Goal: Task Accomplishment & Management: Check status

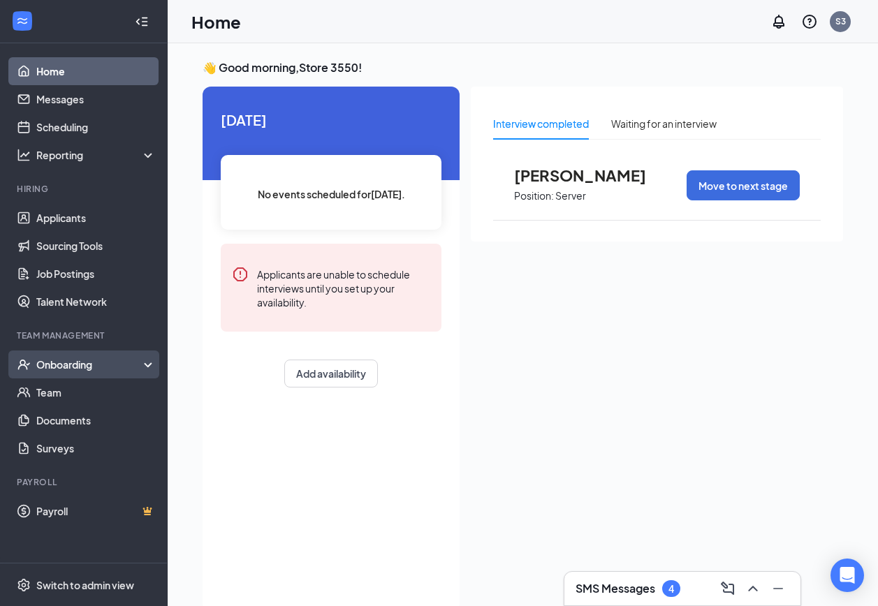
click at [62, 364] on div "Onboarding" at bounding box center [90, 365] width 108 height 14
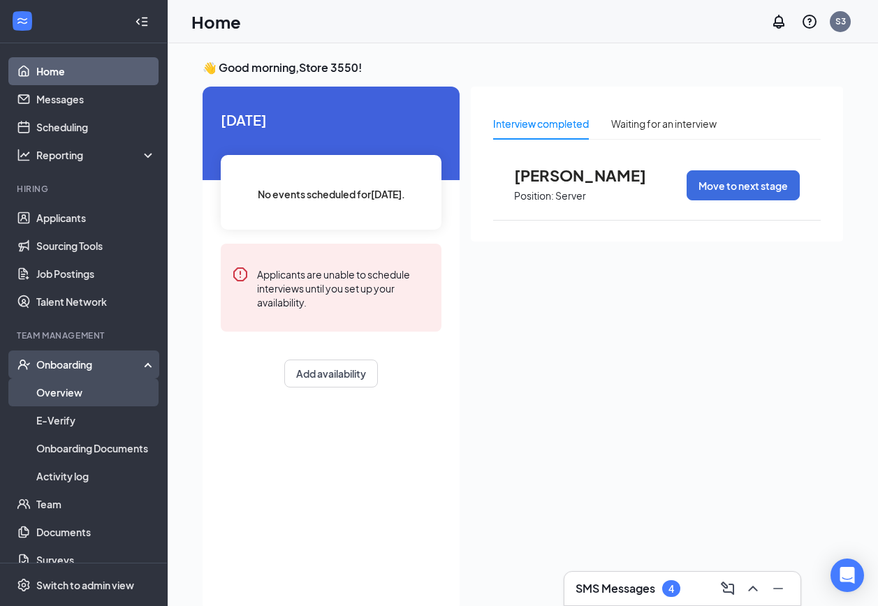
click at [71, 397] on link "Overview" at bounding box center [95, 393] width 119 height 28
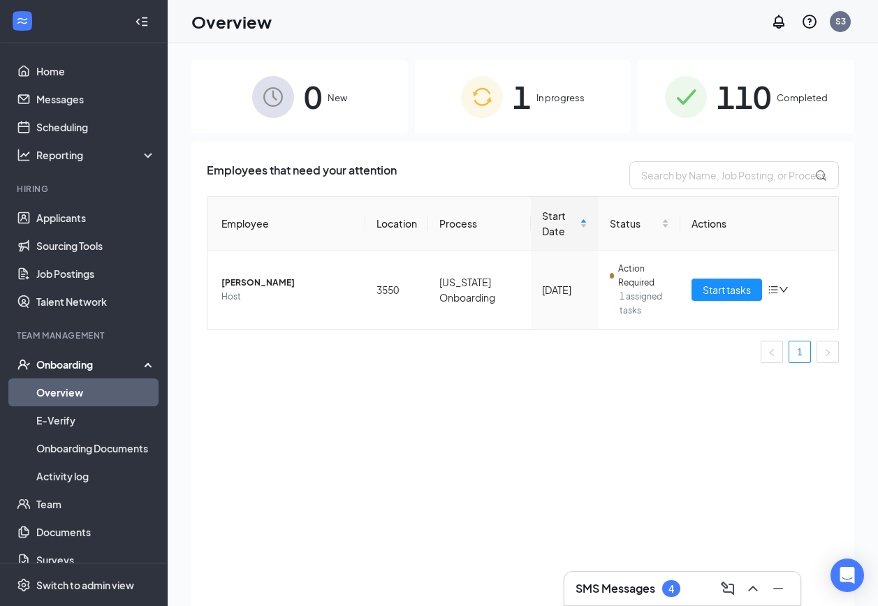
click at [537, 95] on span "In progress" at bounding box center [561, 98] width 48 height 14
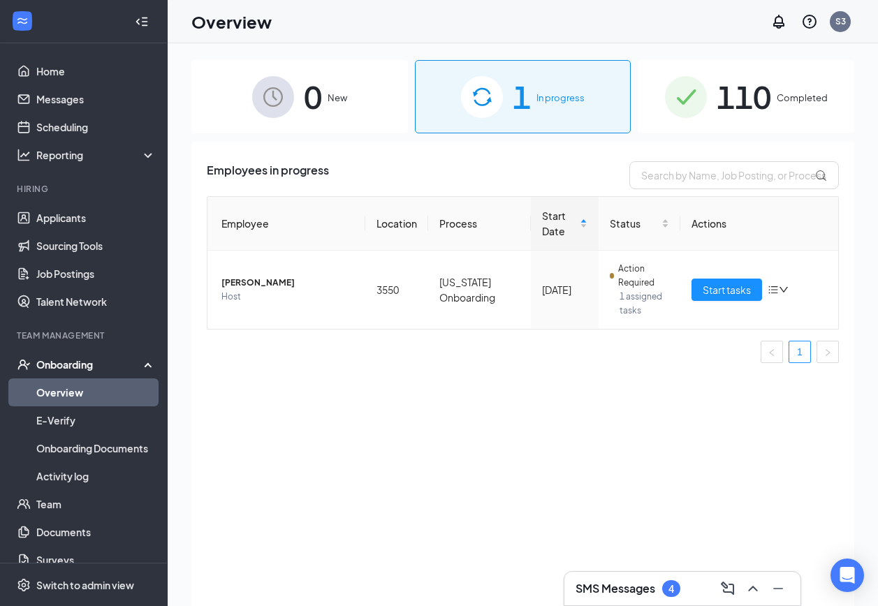
click at [707, 96] on div "110 Completed" at bounding box center [746, 96] width 217 height 73
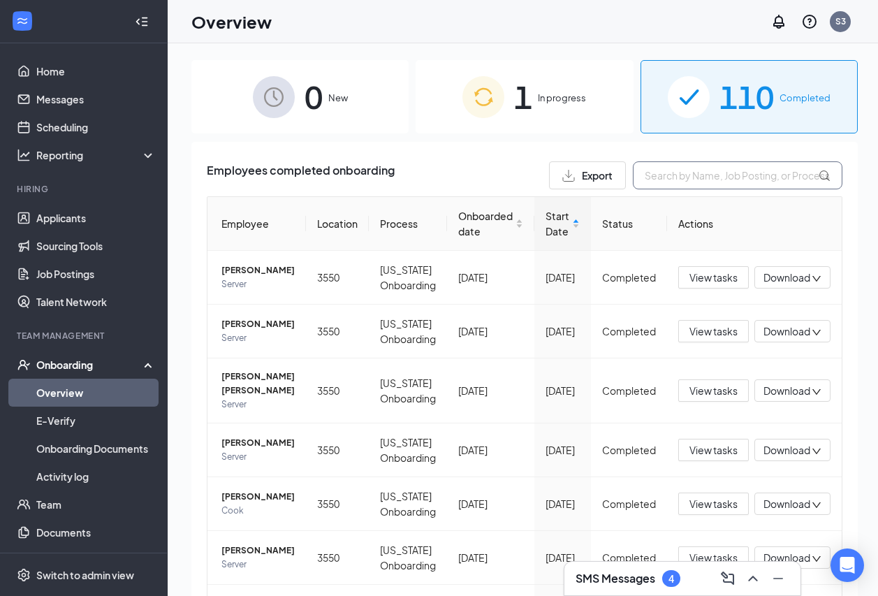
click at [692, 182] on input "text" at bounding box center [738, 175] width 210 height 28
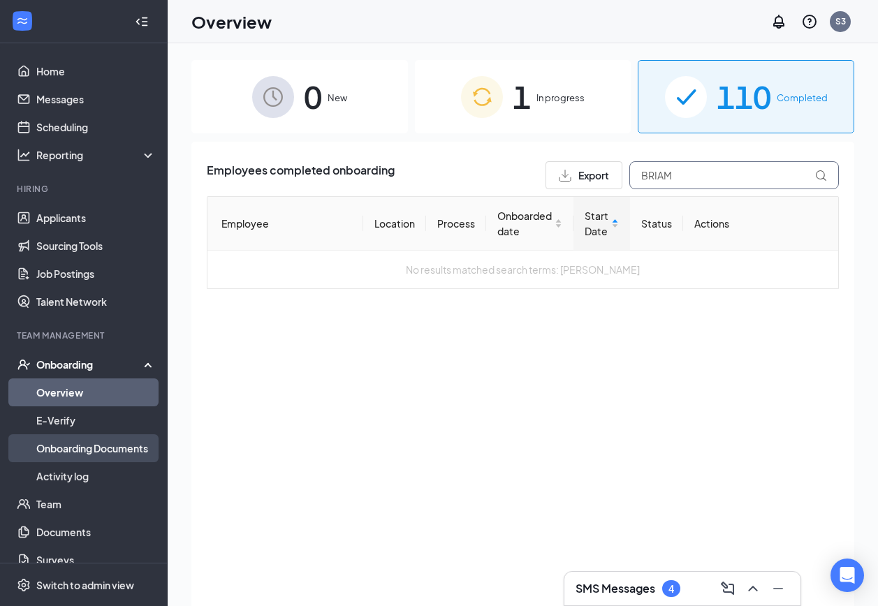
type input "BRIAM"
click at [104, 437] on link "Onboarding Documents" at bounding box center [95, 449] width 119 height 28
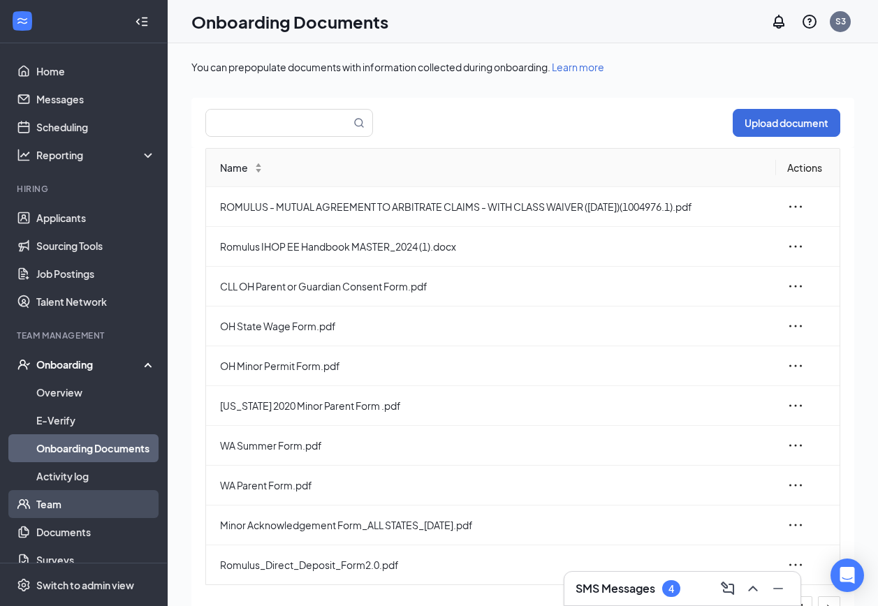
click at [73, 501] on link "Team" at bounding box center [95, 504] width 119 height 28
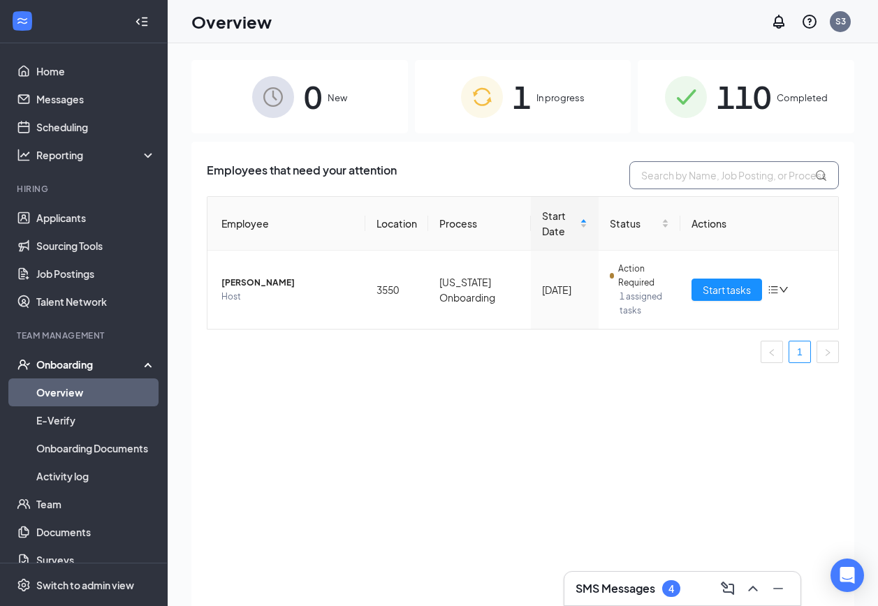
click at [705, 166] on input "text" at bounding box center [734, 175] width 210 height 28
type input "C"
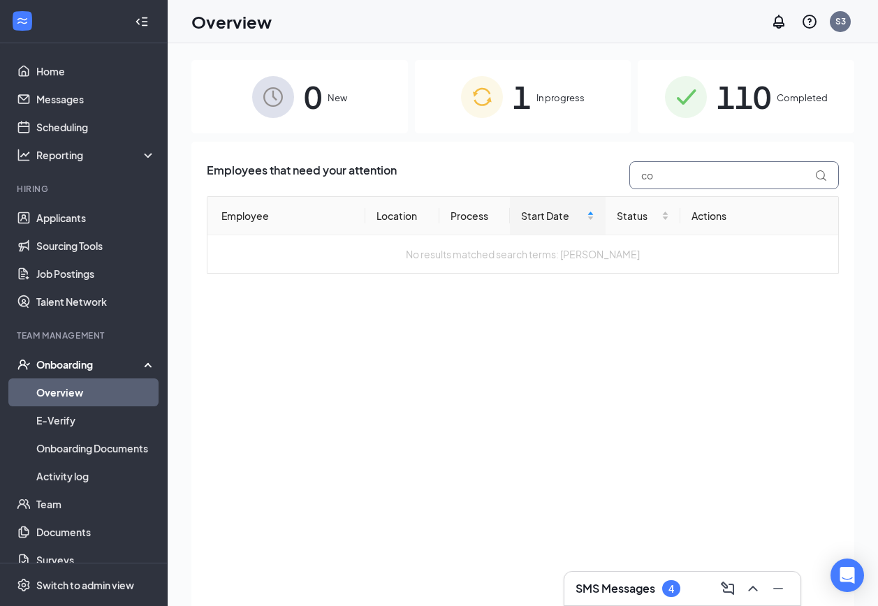
type input "c"
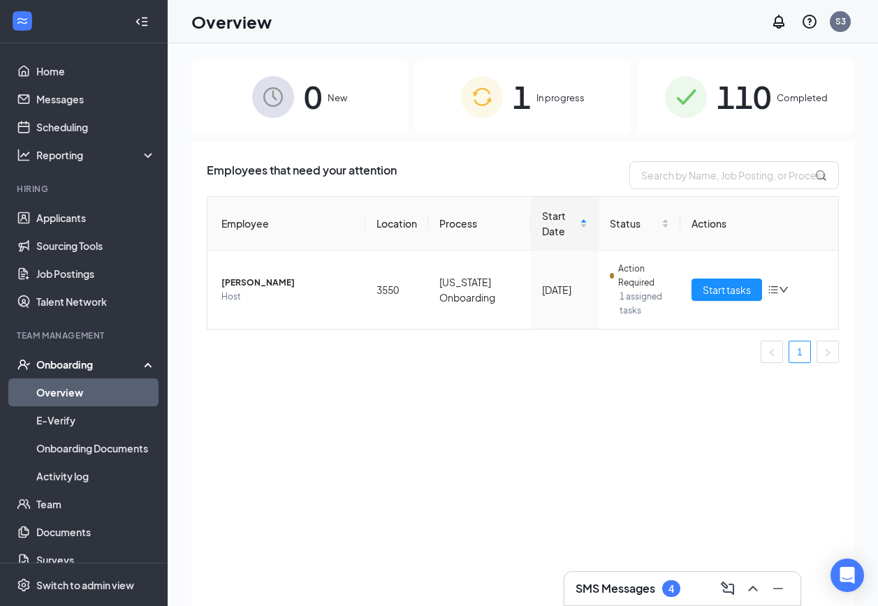
click at [672, 75] on div "110 Completed" at bounding box center [746, 96] width 217 height 73
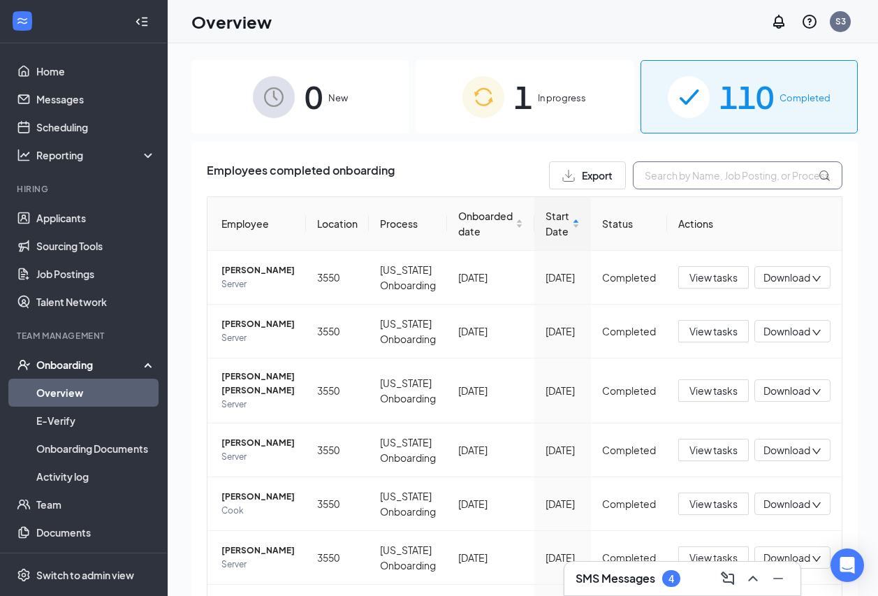
click at [669, 175] on input "text" at bounding box center [738, 175] width 210 height 28
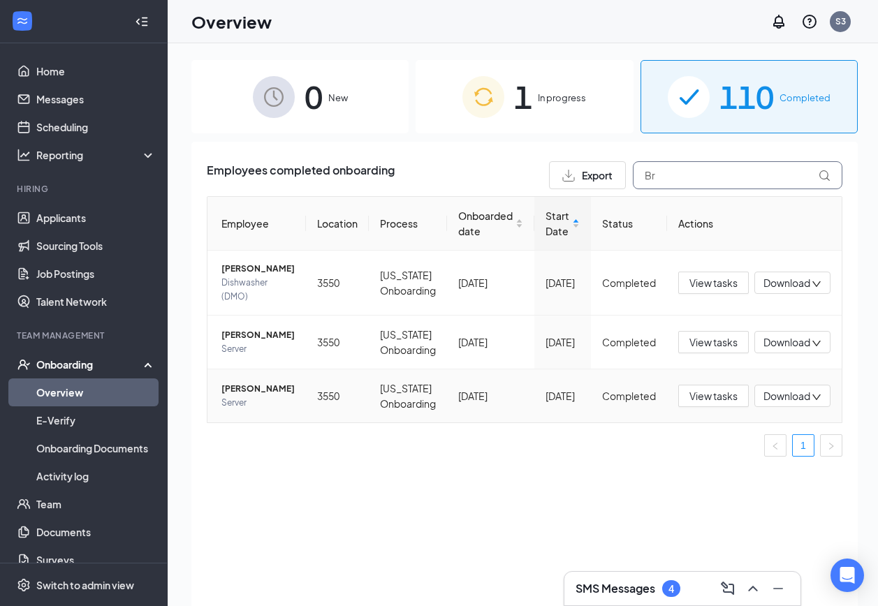
type input "Br"
click at [282, 410] on span "Server" at bounding box center [257, 403] width 73 height 14
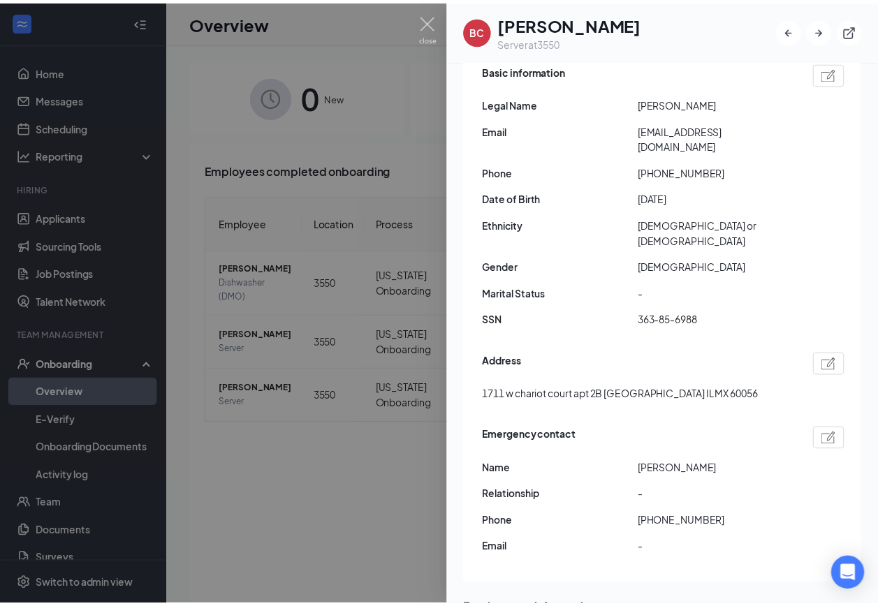
scroll to position [210, 0]
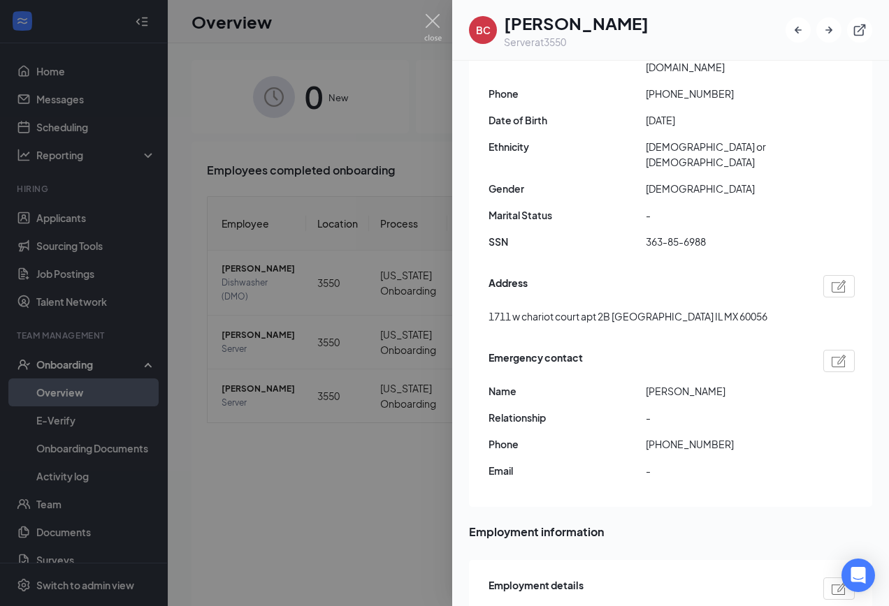
click at [349, 263] on div at bounding box center [444, 303] width 889 height 606
